Goal: Transaction & Acquisition: Purchase product/service

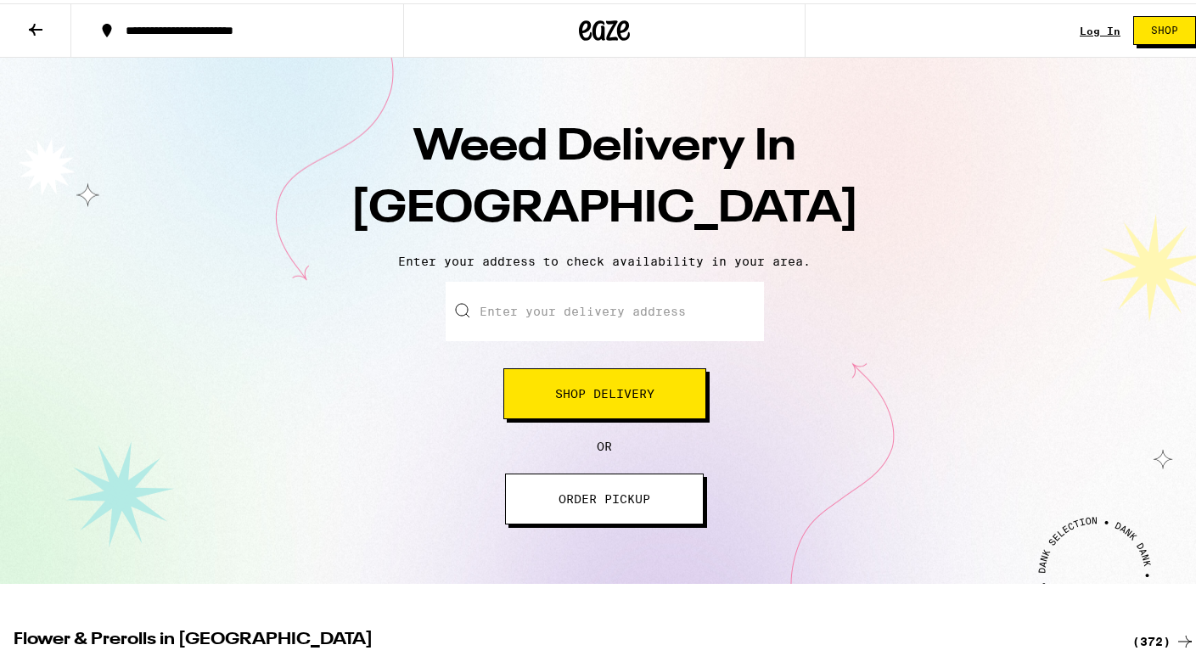
click at [588, 315] on input "Enter your delivery address" at bounding box center [605, 308] width 318 height 59
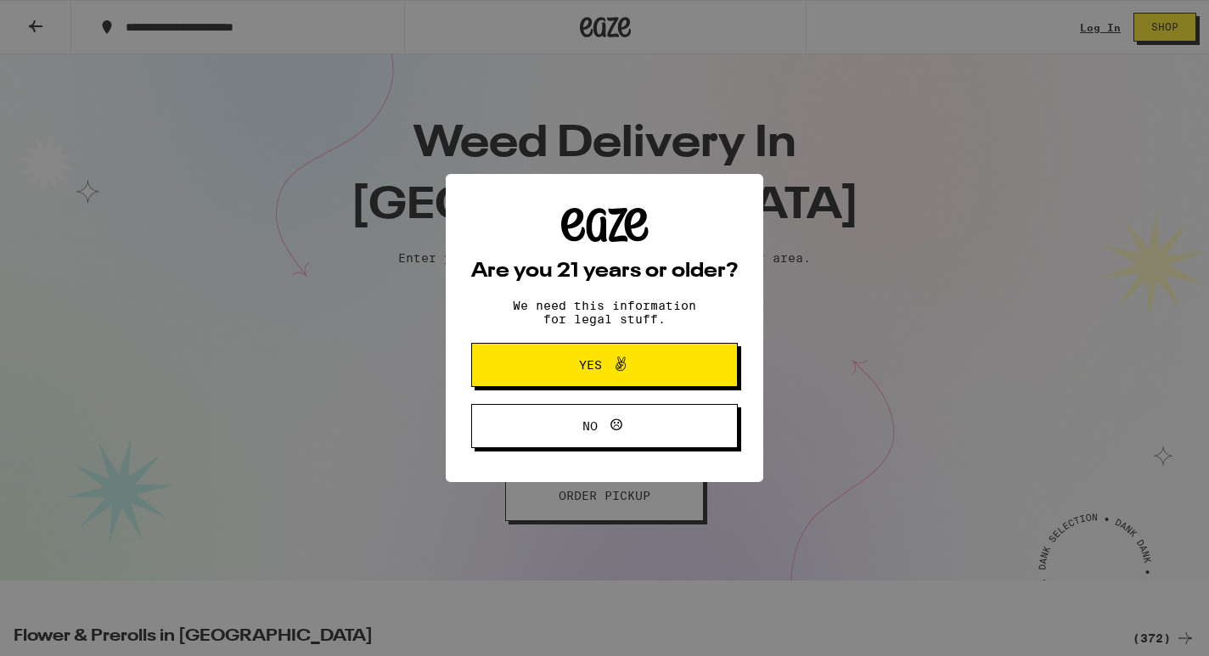
click at [605, 346] on button "Yes" at bounding box center [604, 365] width 267 height 44
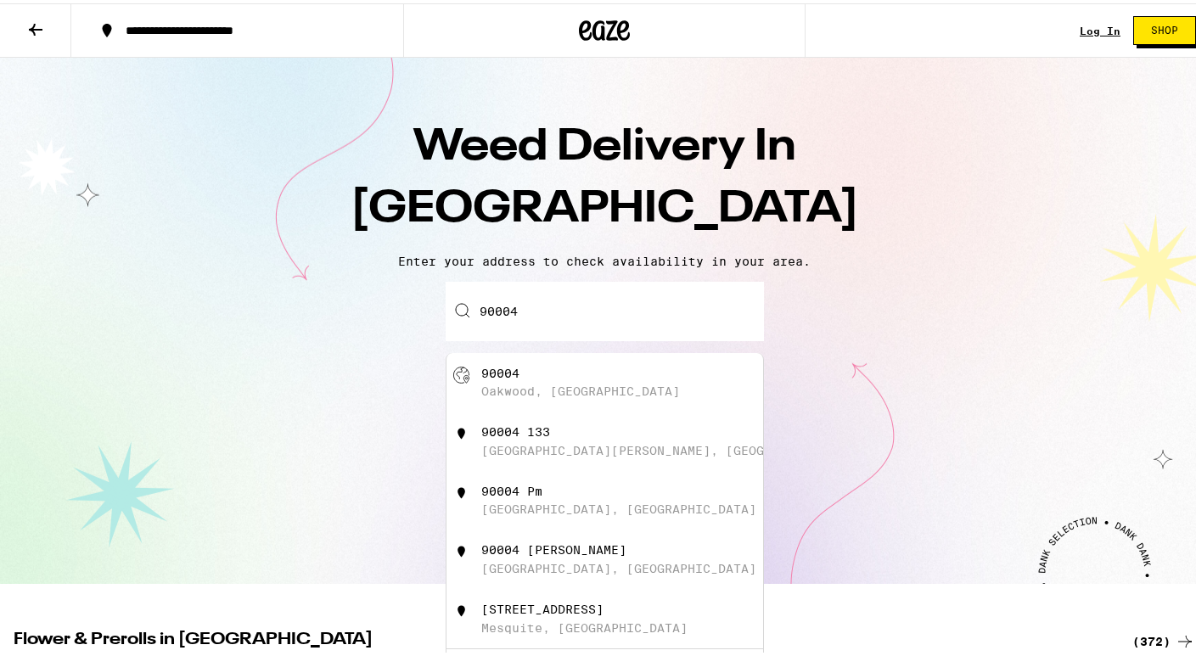
click at [588, 321] on input "90004" at bounding box center [605, 308] width 318 height 59
click at [583, 396] on div "[STREET_ADDRESS]" at bounding box center [632, 379] width 303 height 32
type input "[GEOGRAPHIC_DATA]"
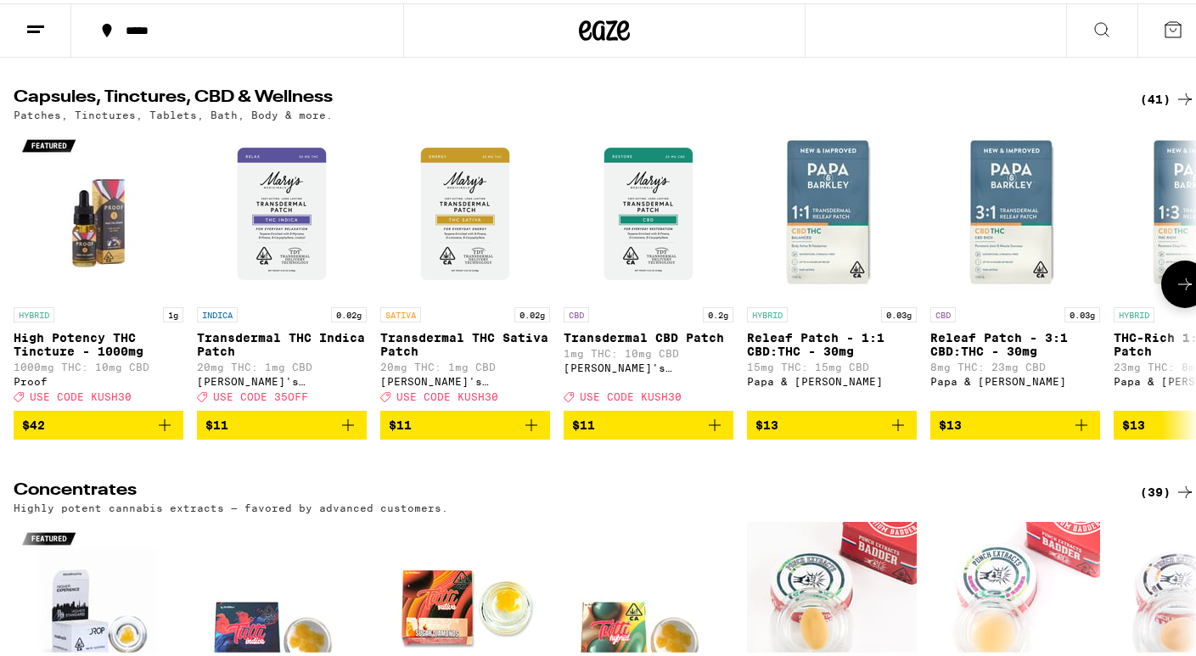
scroll to position [6025, 0]
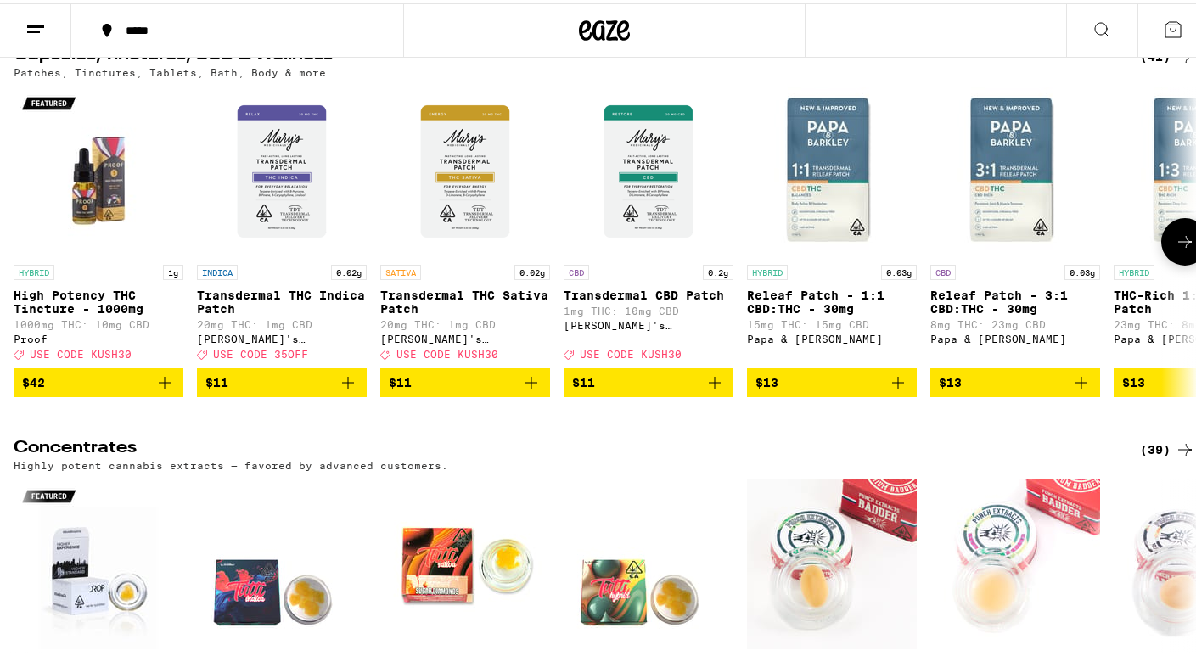
click at [1175, 249] on icon at bounding box center [1185, 238] width 20 height 20
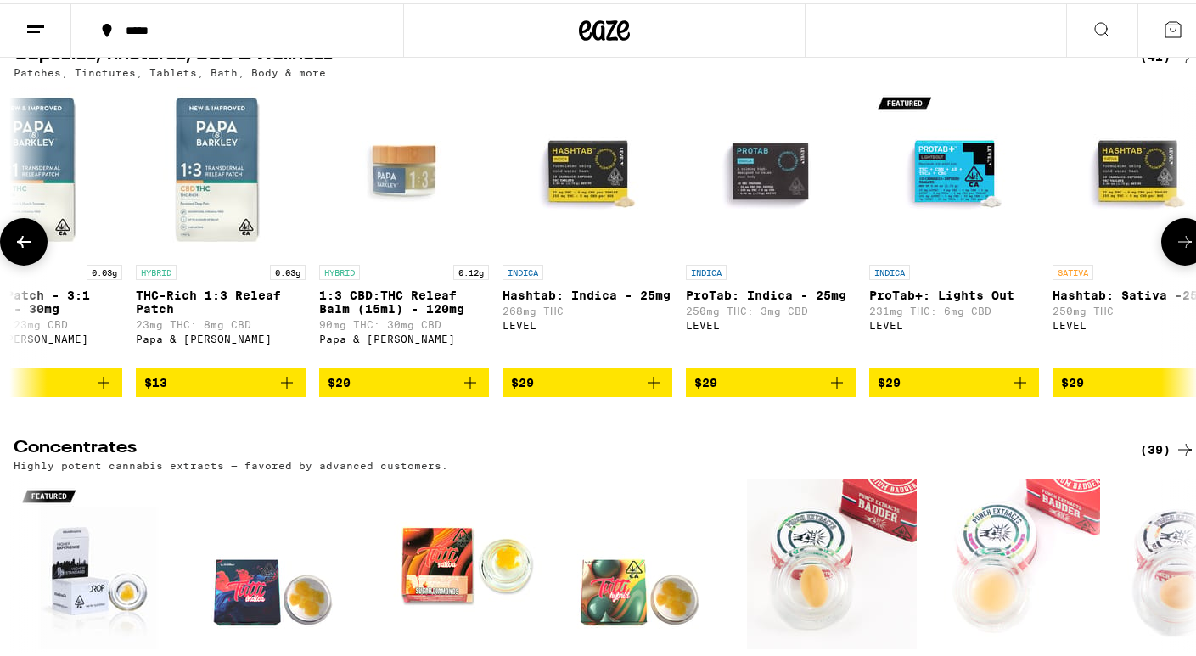
scroll to position [0, 984]
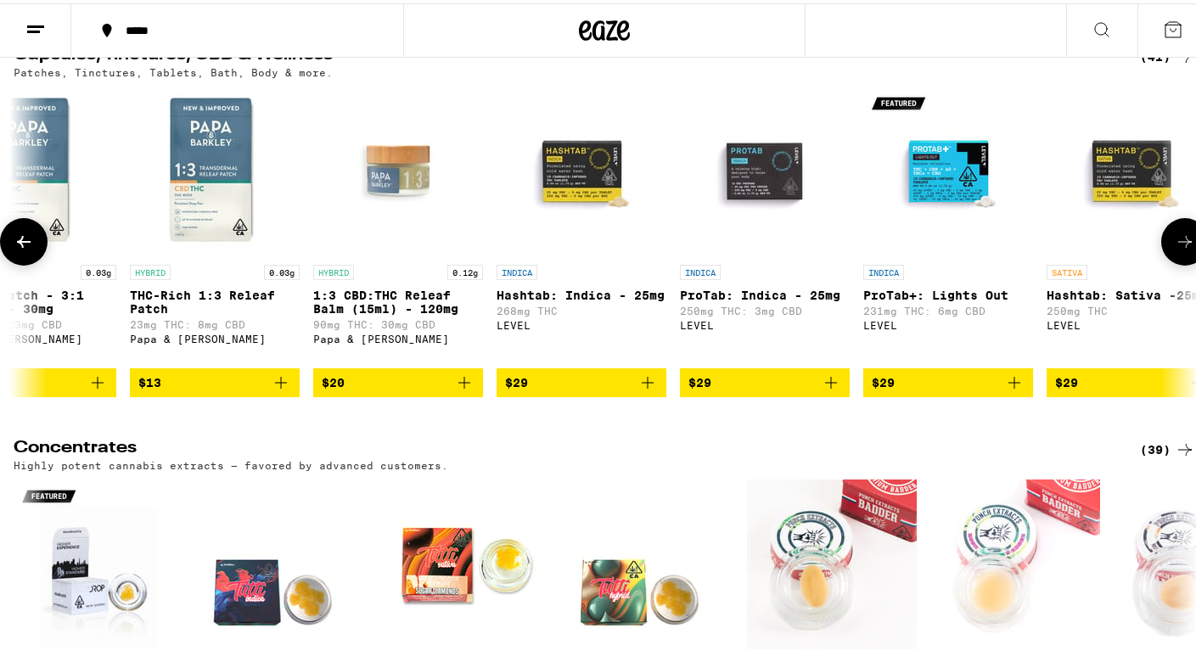
click at [1175, 249] on icon at bounding box center [1185, 238] width 20 height 20
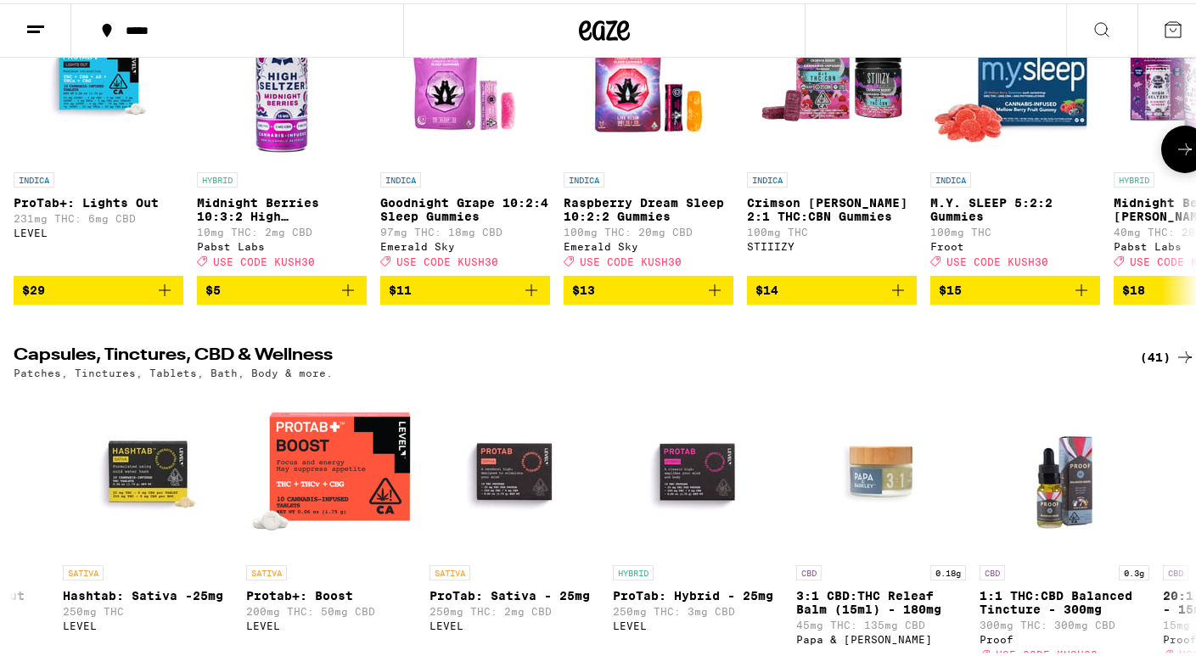
scroll to position [5723, 0]
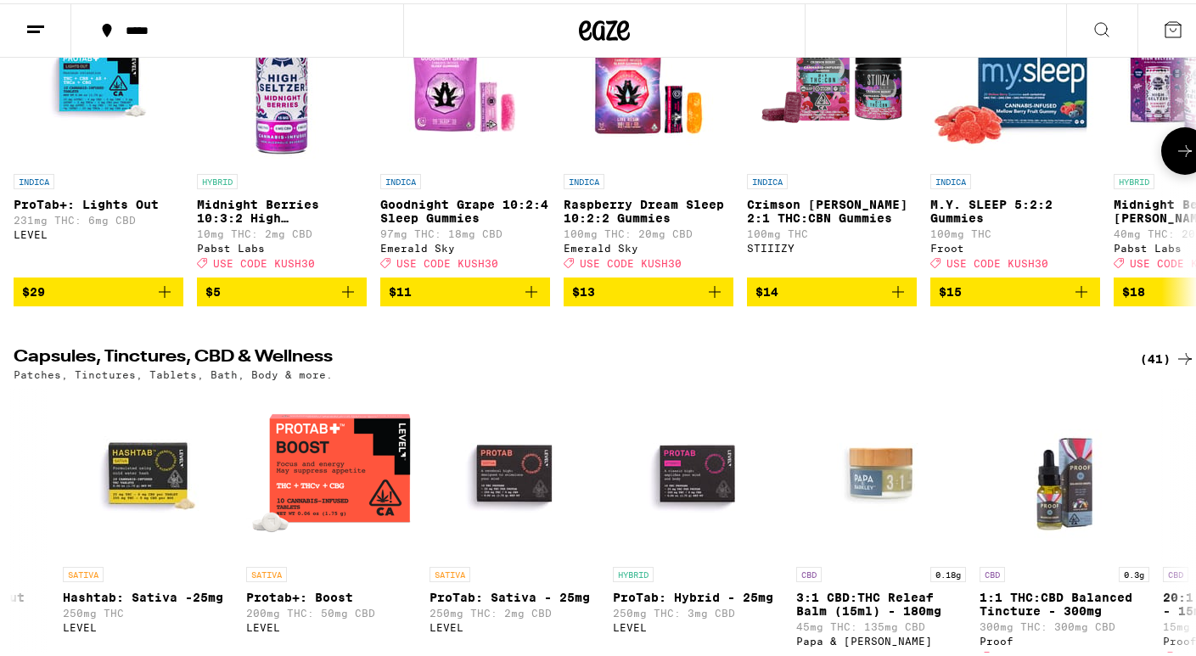
click at [1175, 158] on icon at bounding box center [1185, 148] width 20 height 20
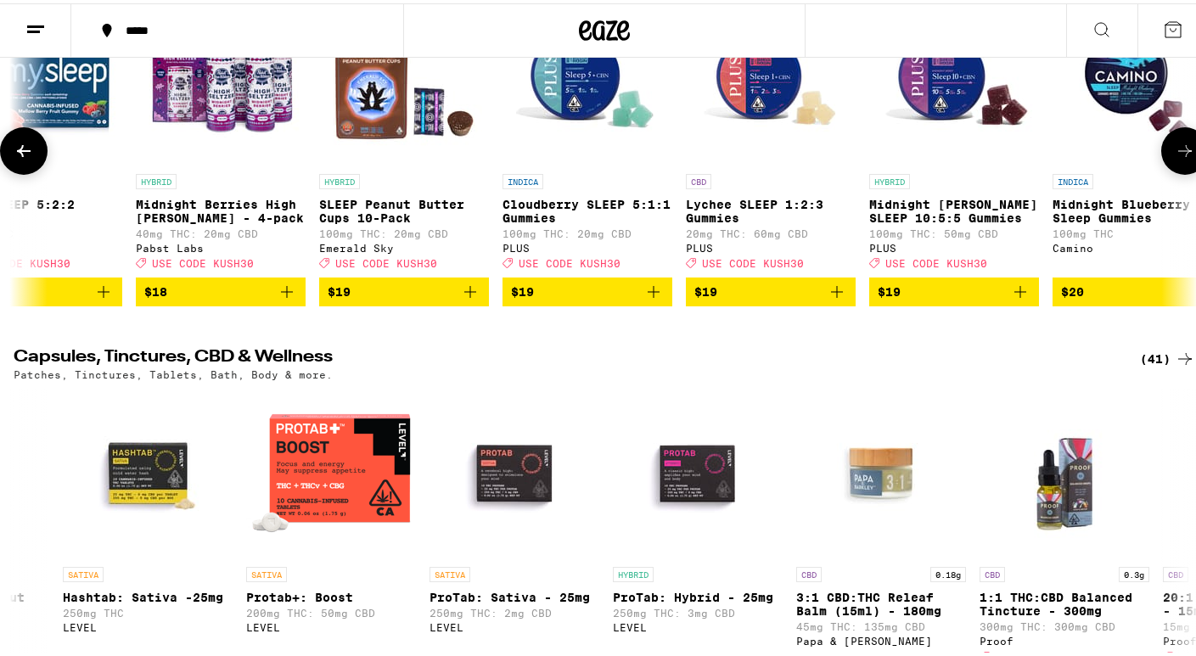
scroll to position [0, 984]
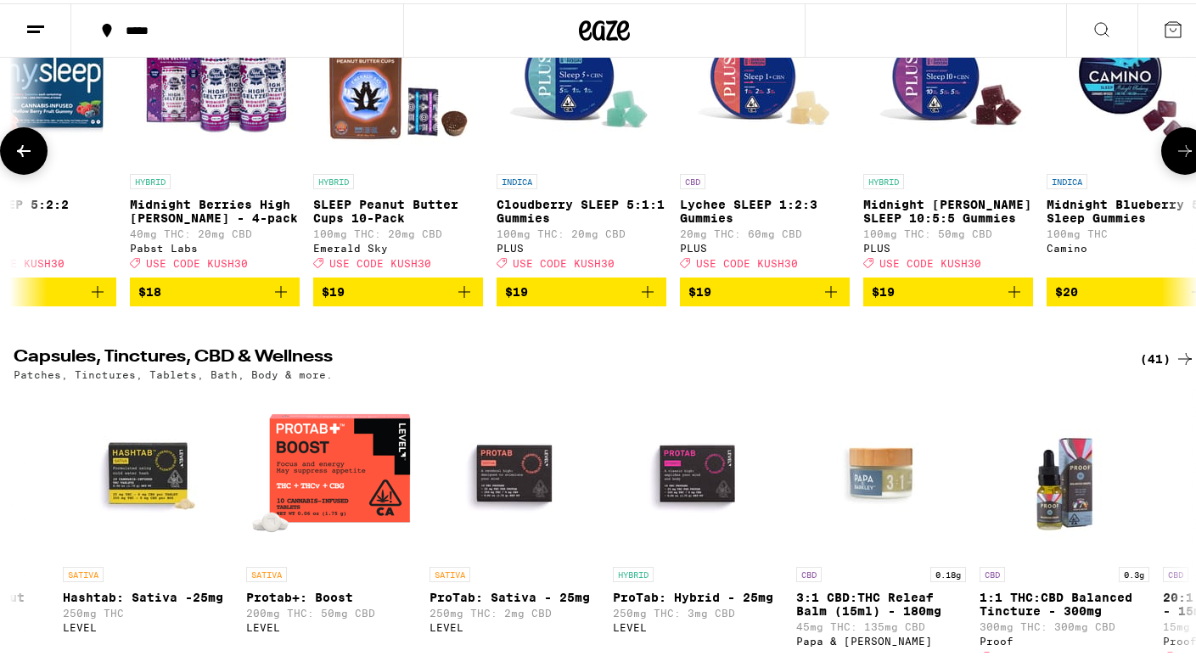
click at [1175, 158] on icon at bounding box center [1185, 148] width 20 height 20
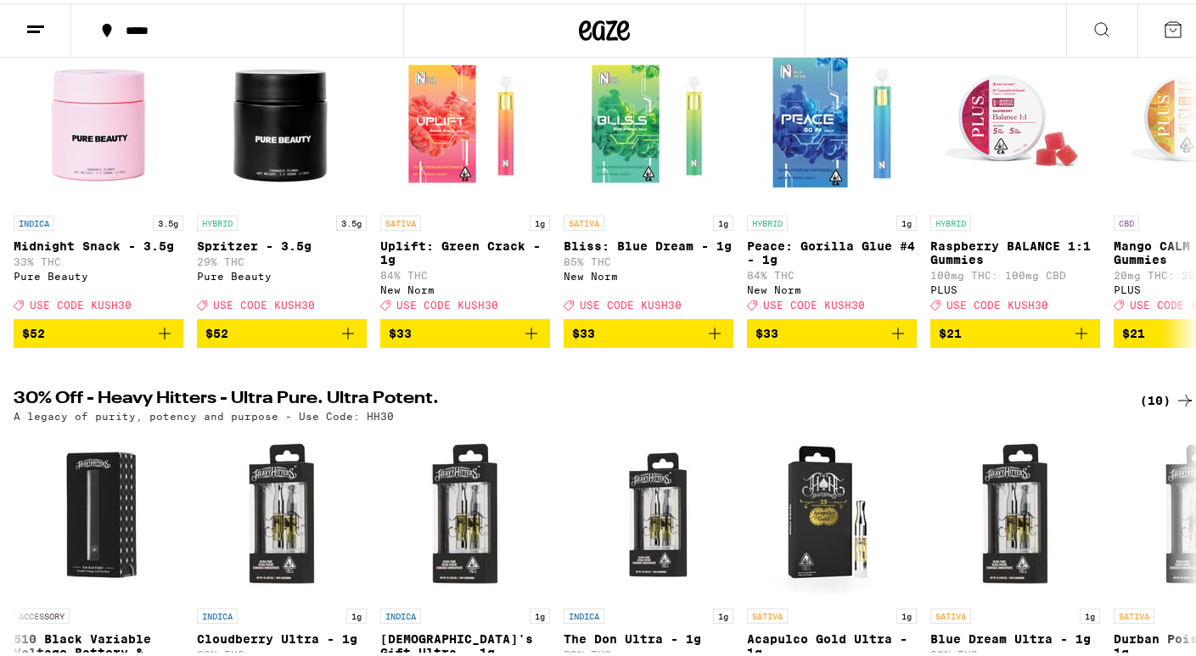
scroll to position [0, 0]
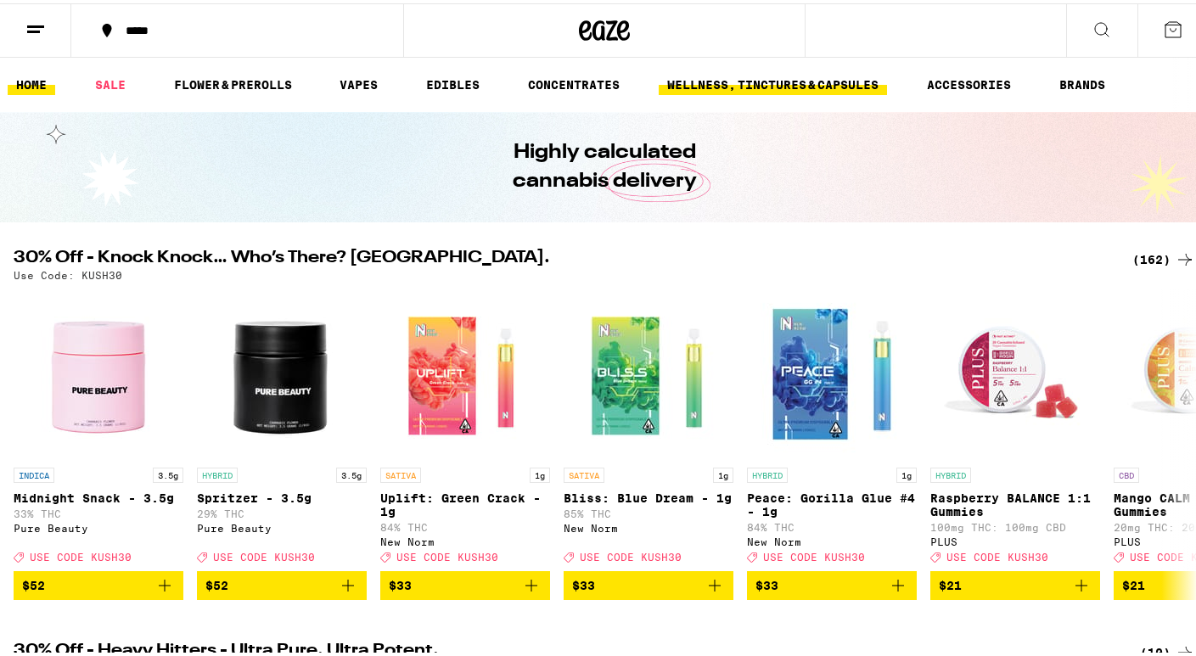
click at [791, 87] on link "WELLNESS, TINCTURES & CAPSULES" at bounding box center [773, 81] width 228 height 20
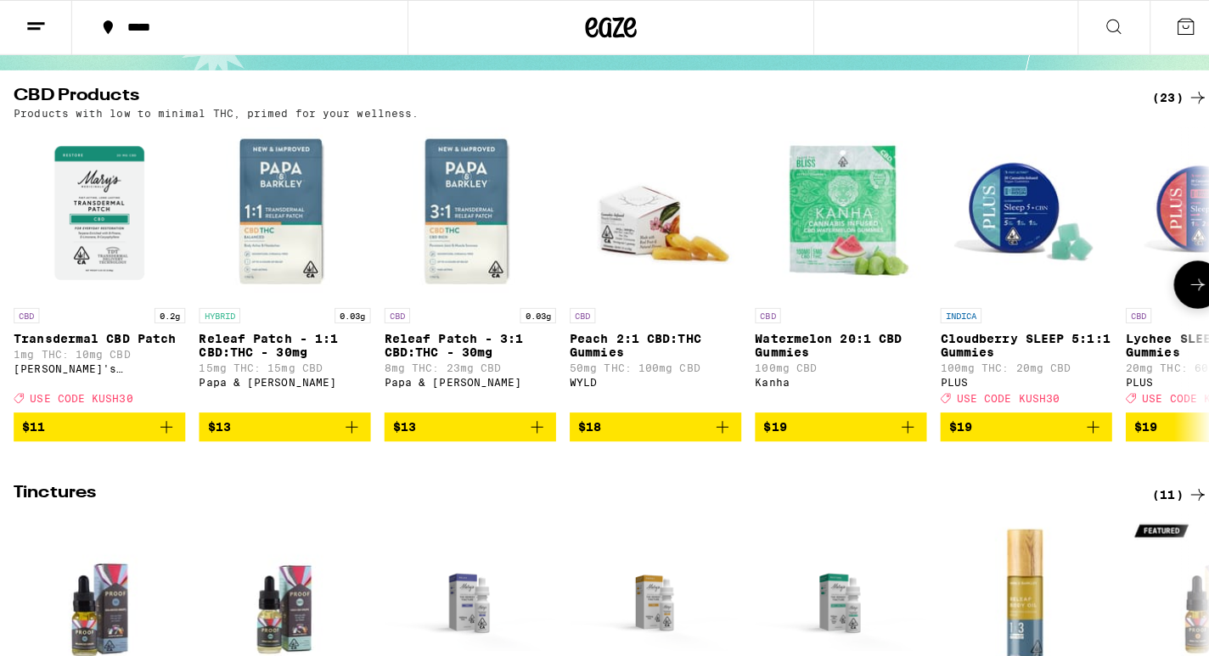
scroll to position [150, 0]
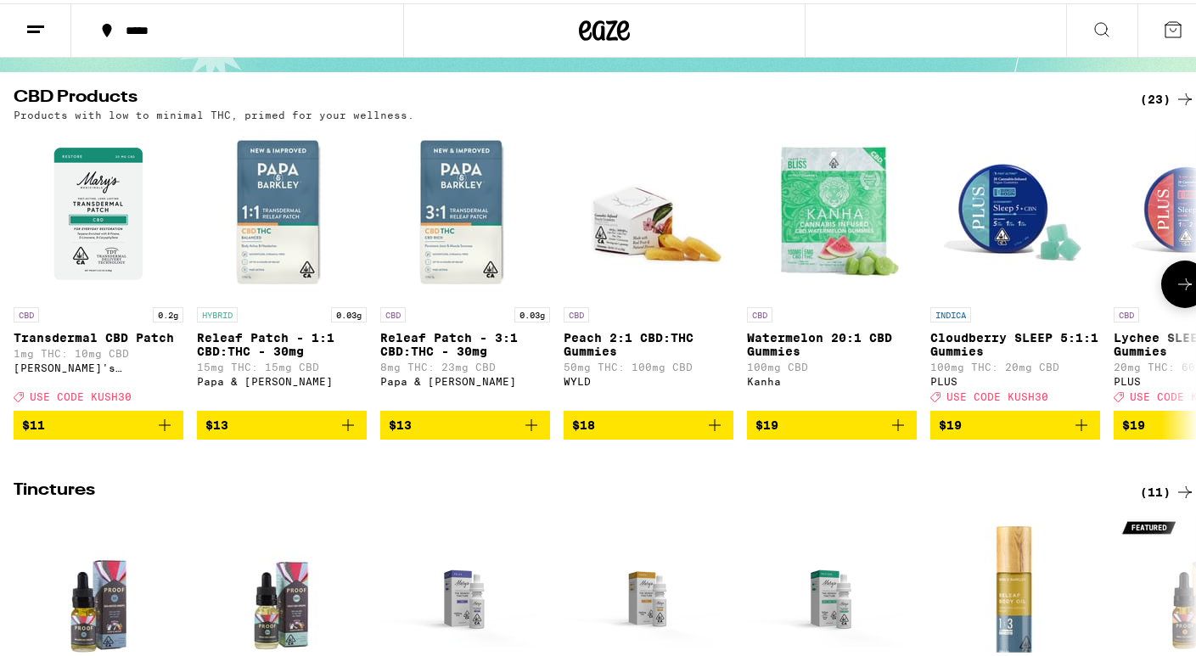
click at [828, 222] on img "Open page for Watermelon 20:1 CBD Gummies from Kanha" at bounding box center [832, 211] width 170 height 170
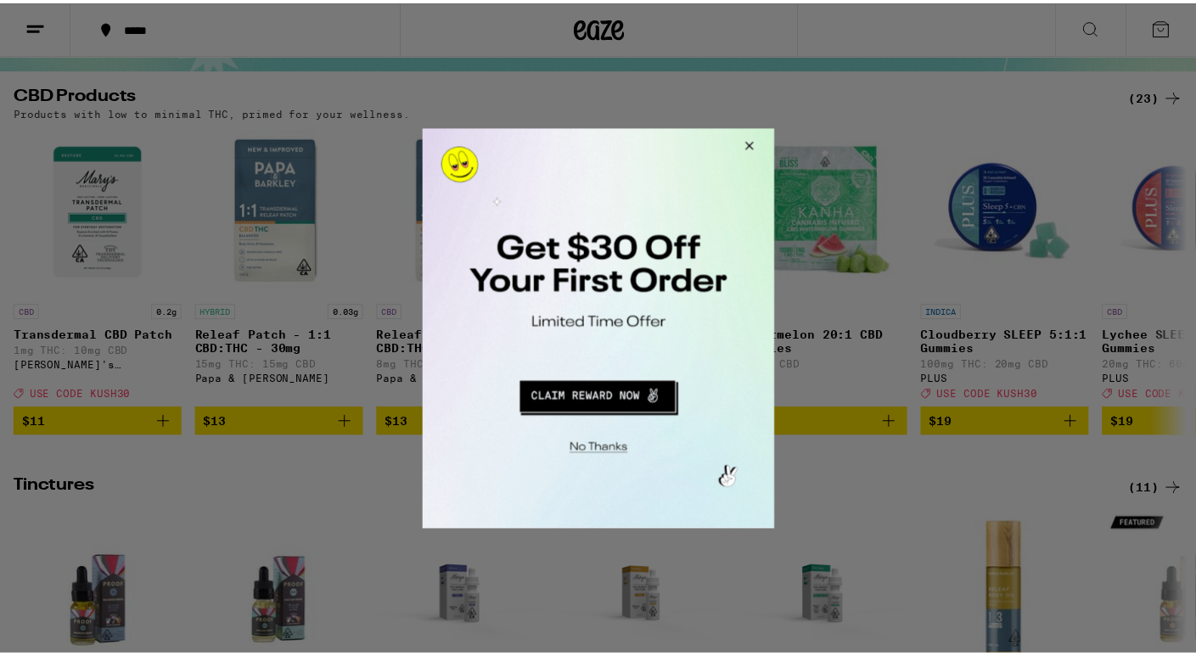
click at [750, 147] on button "Close Modal" at bounding box center [750, 148] width 46 height 41
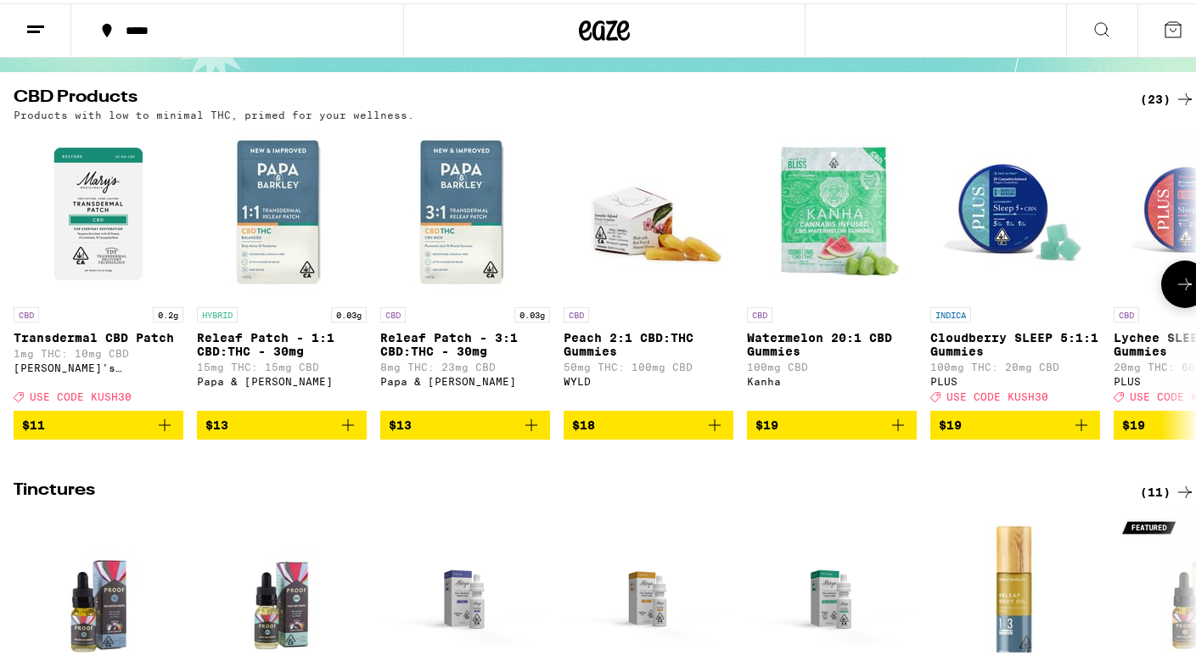
click at [1175, 291] on icon at bounding box center [1185, 281] width 20 height 20
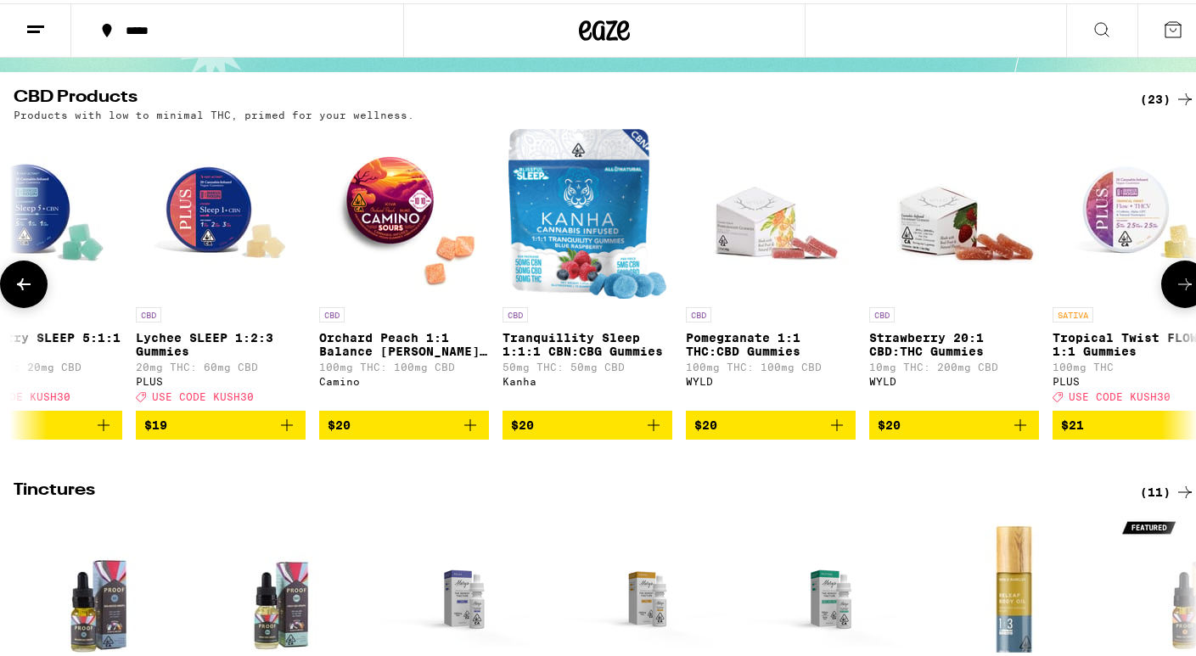
scroll to position [0, 984]
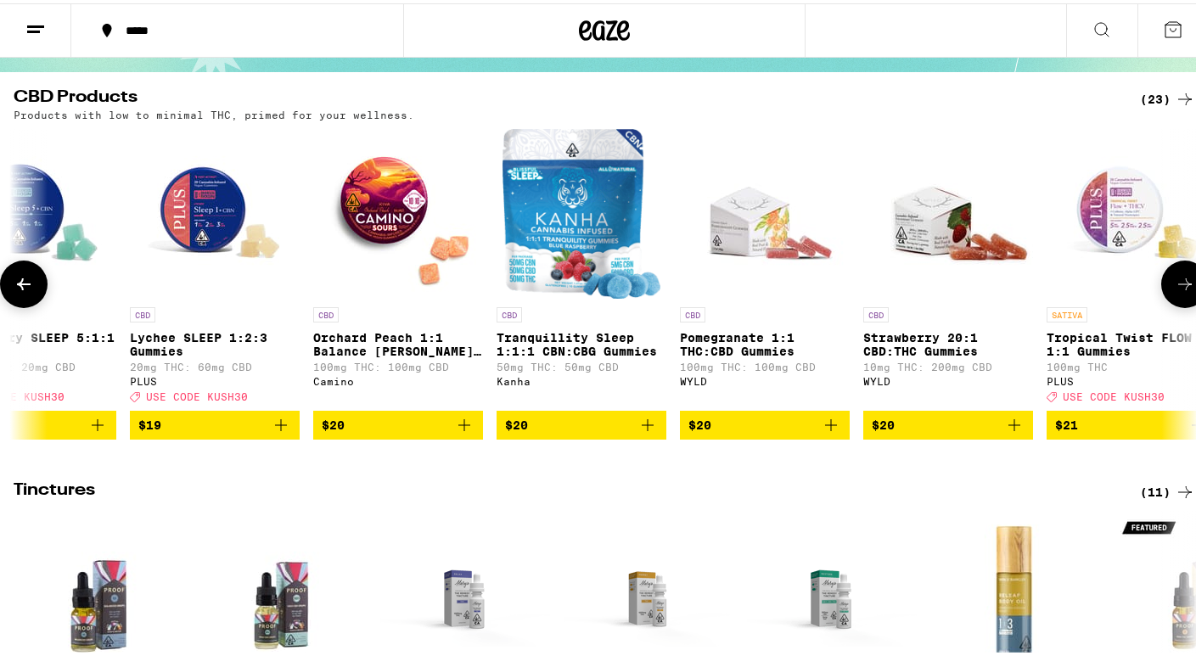
click at [1175, 291] on icon at bounding box center [1185, 281] width 20 height 20
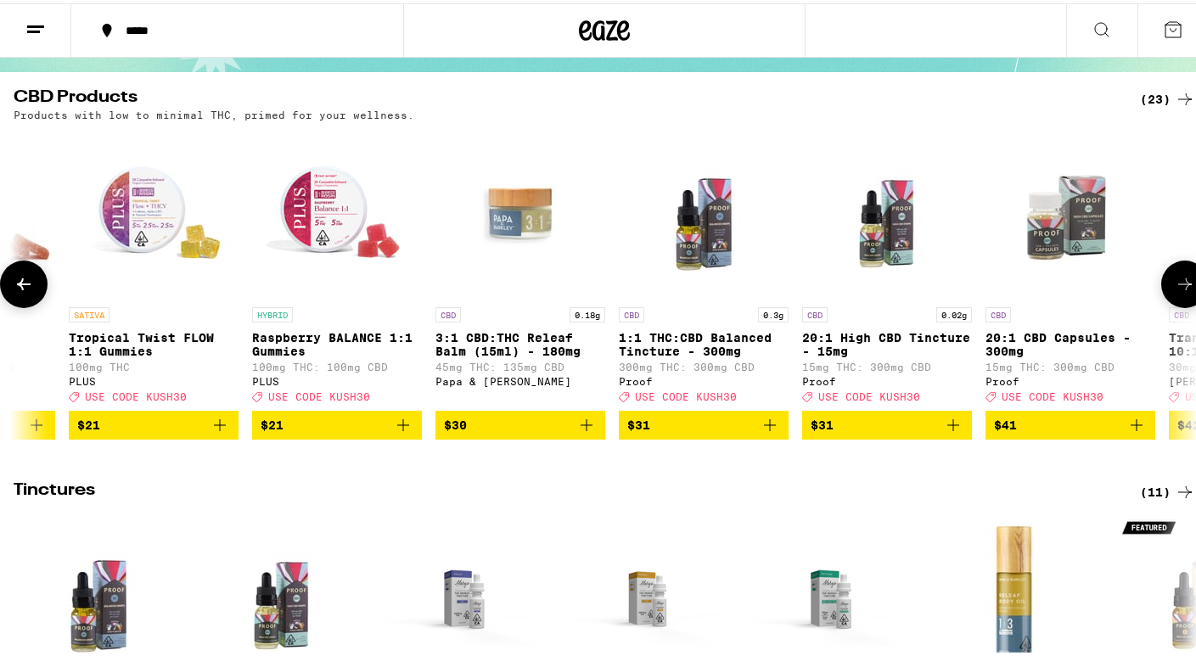
scroll to position [0, 1968]
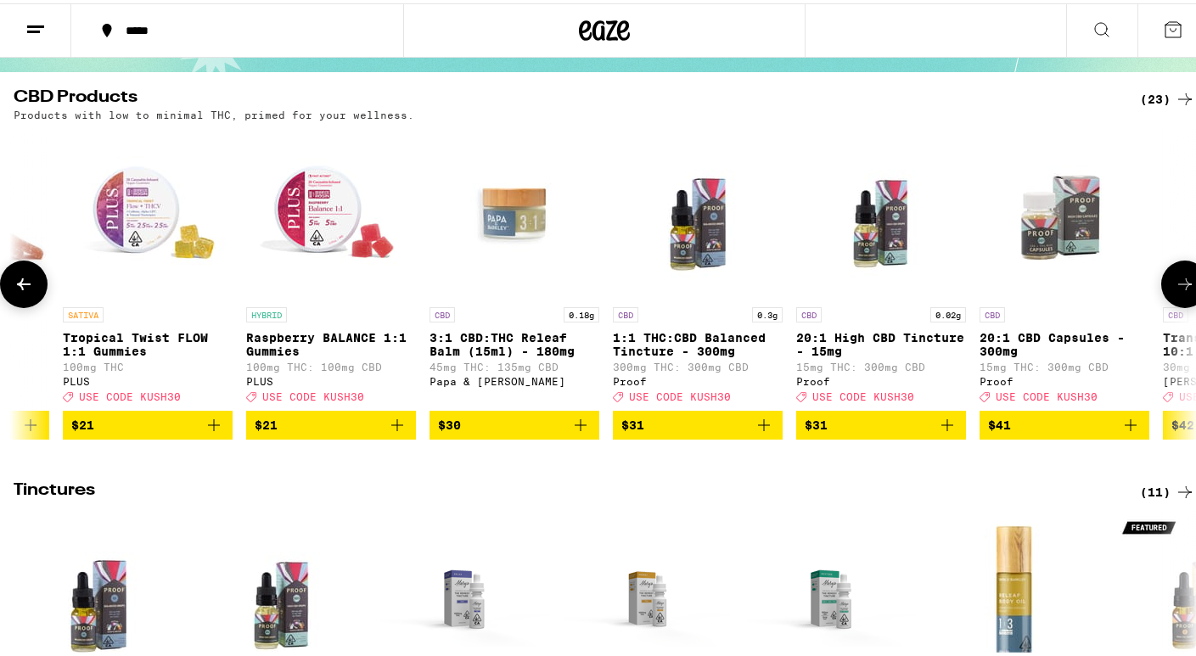
click at [1175, 291] on icon at bounding box center [1185, 281] width 20 height 20
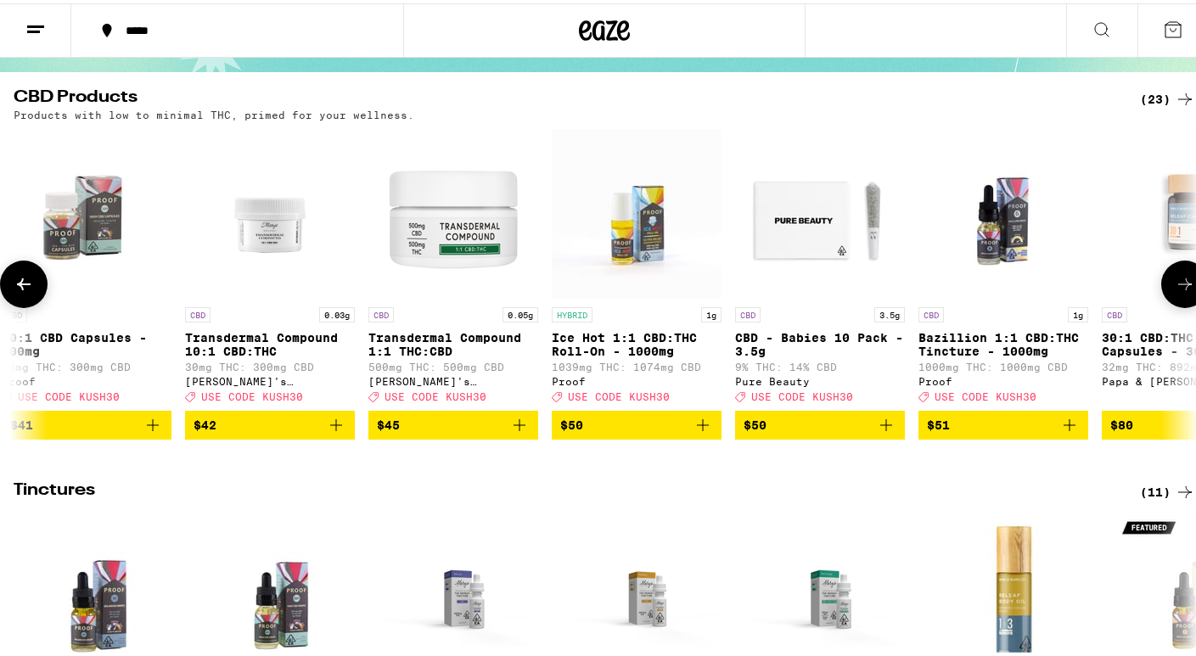
scroll to position [0, 2952]
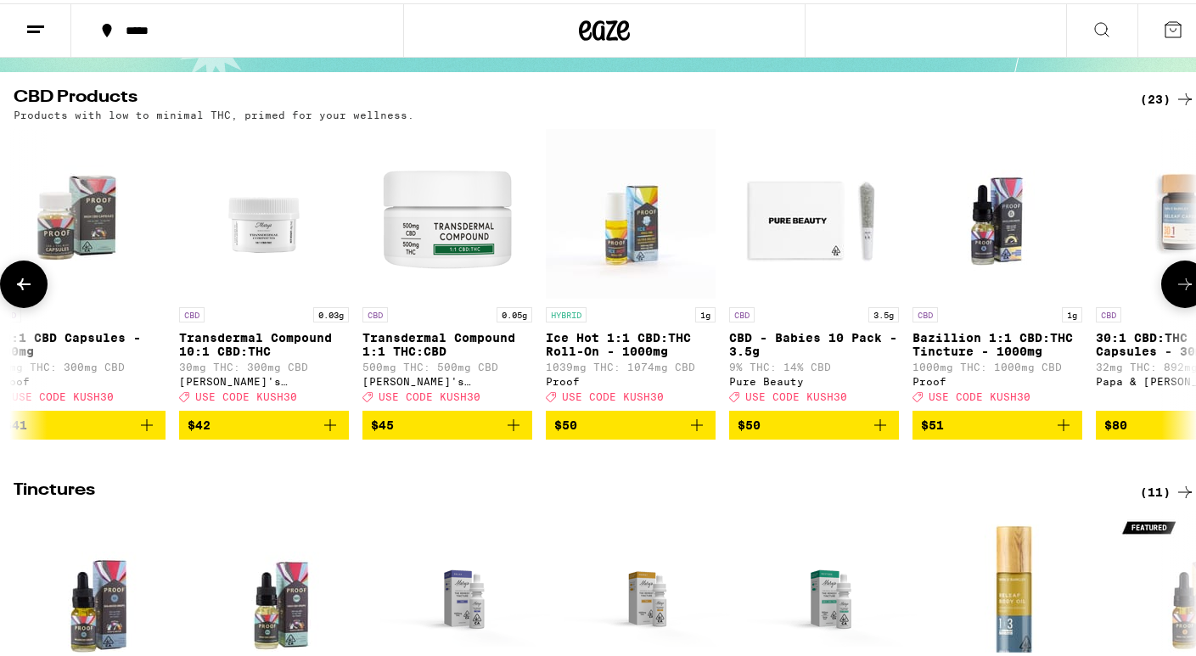
click at [1175, 291] on icon at bounding box center [1185, 281] width 20 height 20
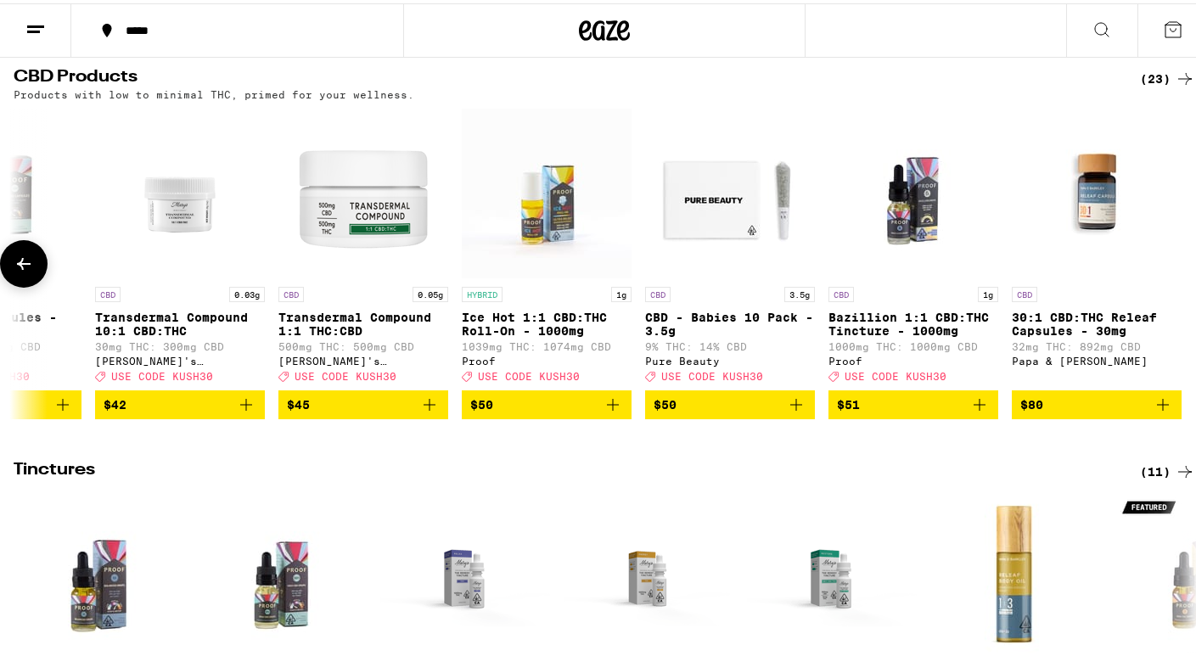
scroll to position [158, 0]
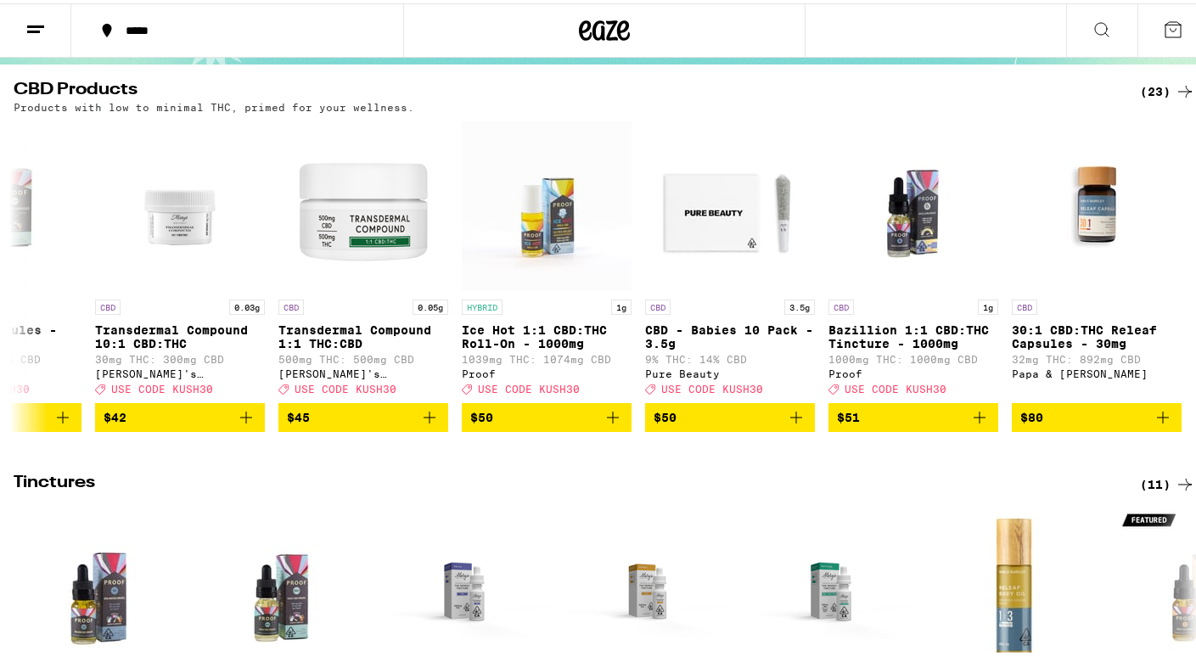
click at [1150, 85] on div "(23)" at bounding box center [1167, 88] width 55 height 20
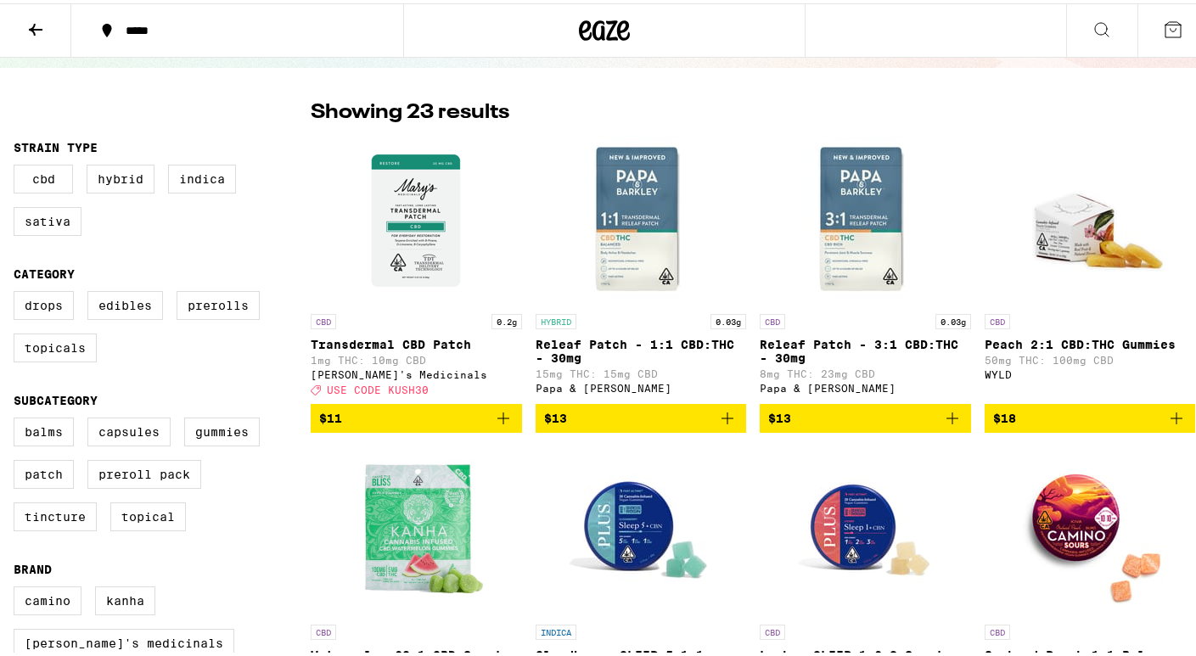
scroll to position [98, 0]
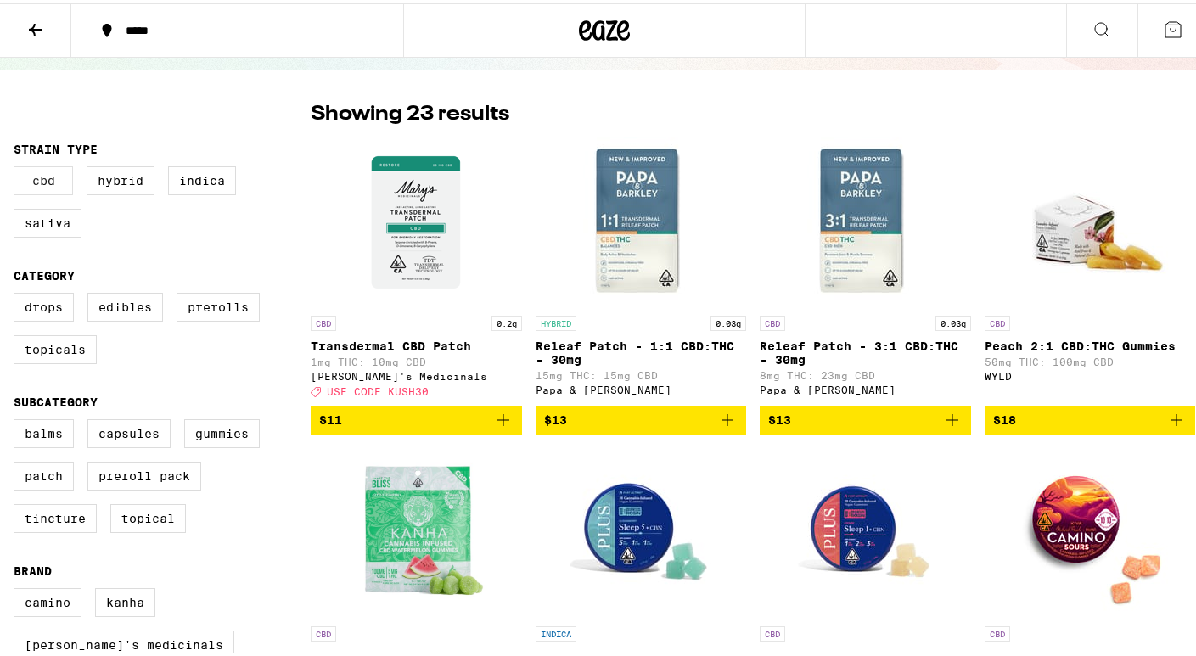
click at [37, 175] on label "CBD" at bounding box center [43, 177] width 59 height 29
click at [18, 166] on input "CBD" at bounding box center [17, 166] width 1 height 1
checkbox input "true"
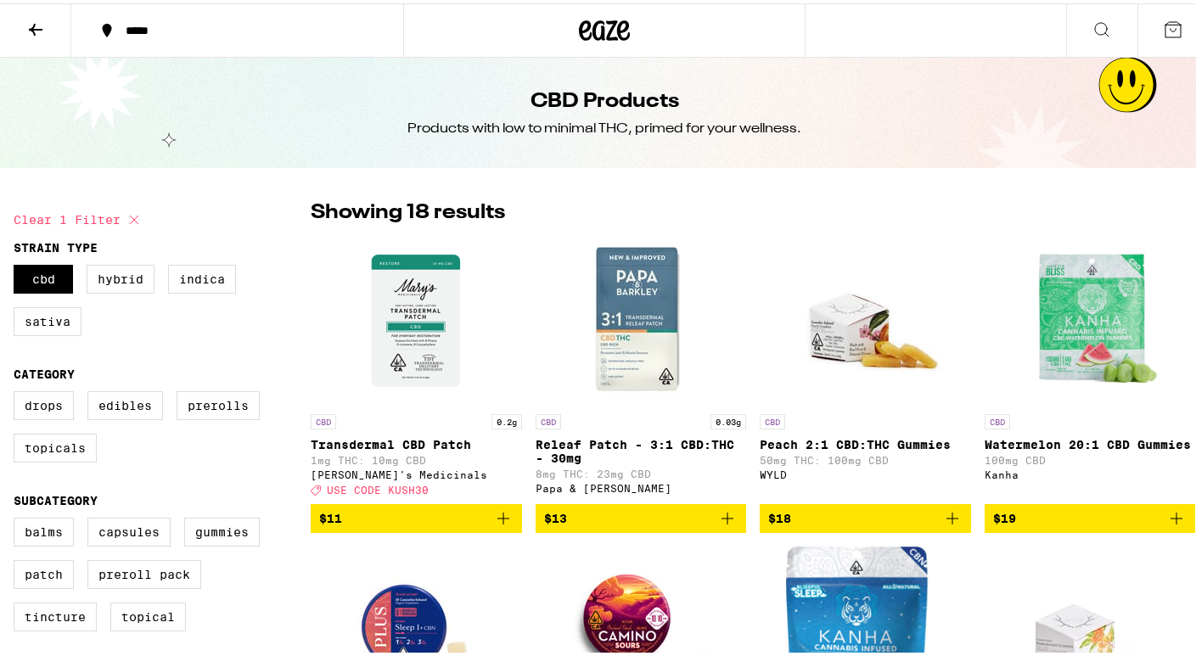
scroll to position [119, 0]
